Goal: Task Accomplishment & Management: Manage account settings

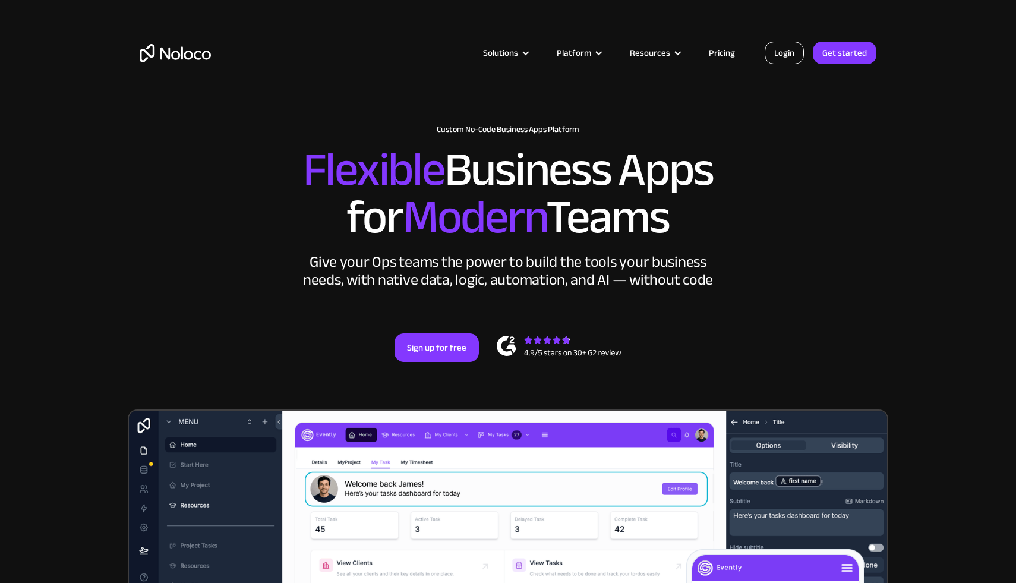
click at [783, 58] on link "Login" at bounding box center [784, 53] width 39 height 23
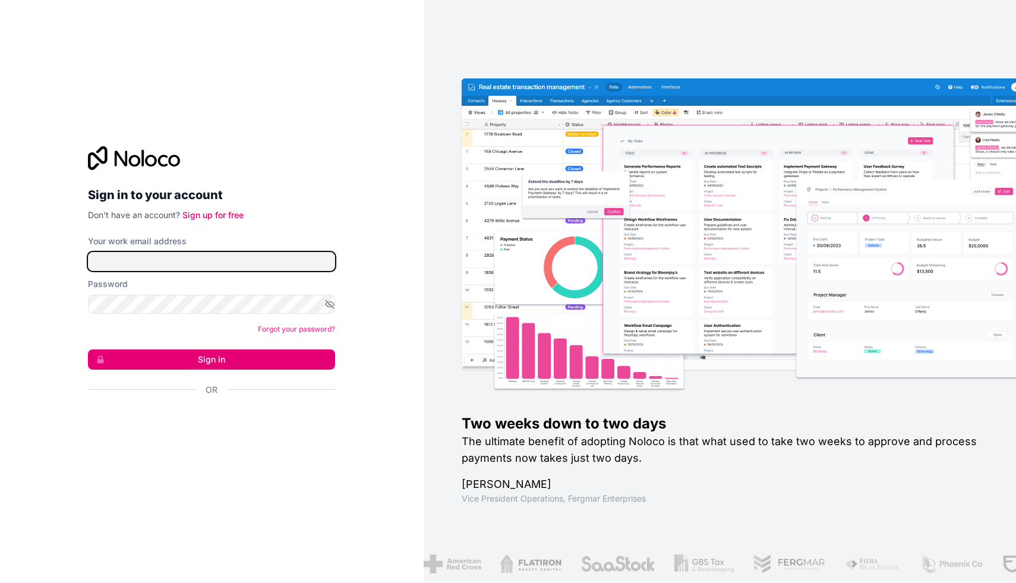
click at [266, 269] on input "Your work email address" at bounding box center [211, 261] width 247 height 19
type input "mbonimpadavid56@gmail.com"
click at [212, 295] on div at bounding box center [211, 304] width 247 height 19
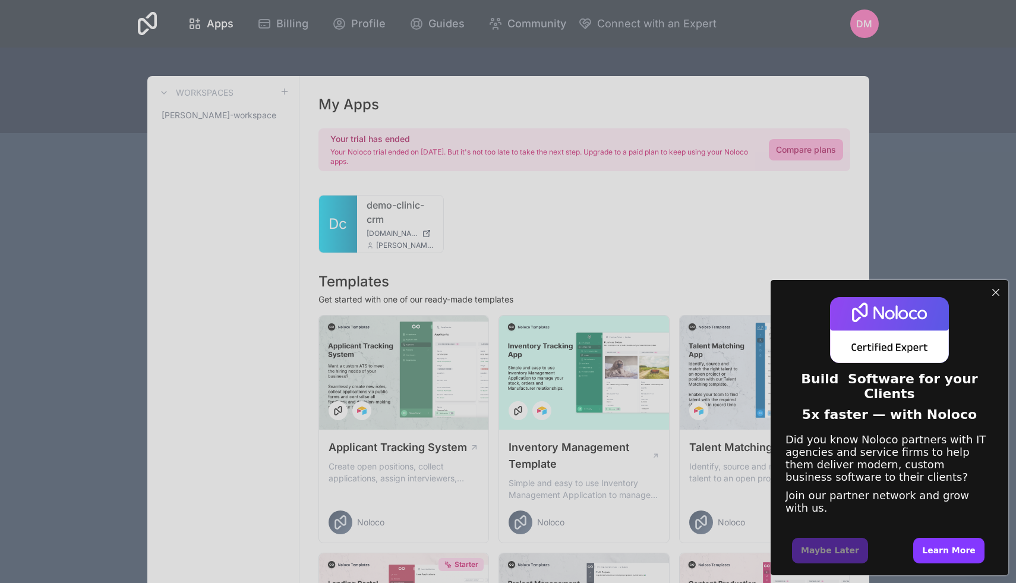
click at [999, 285] on div "Close Step" at bounding box center [995, 292] width 15 height 15
